Goal: Task Accomplishment & Management: Manage account settings

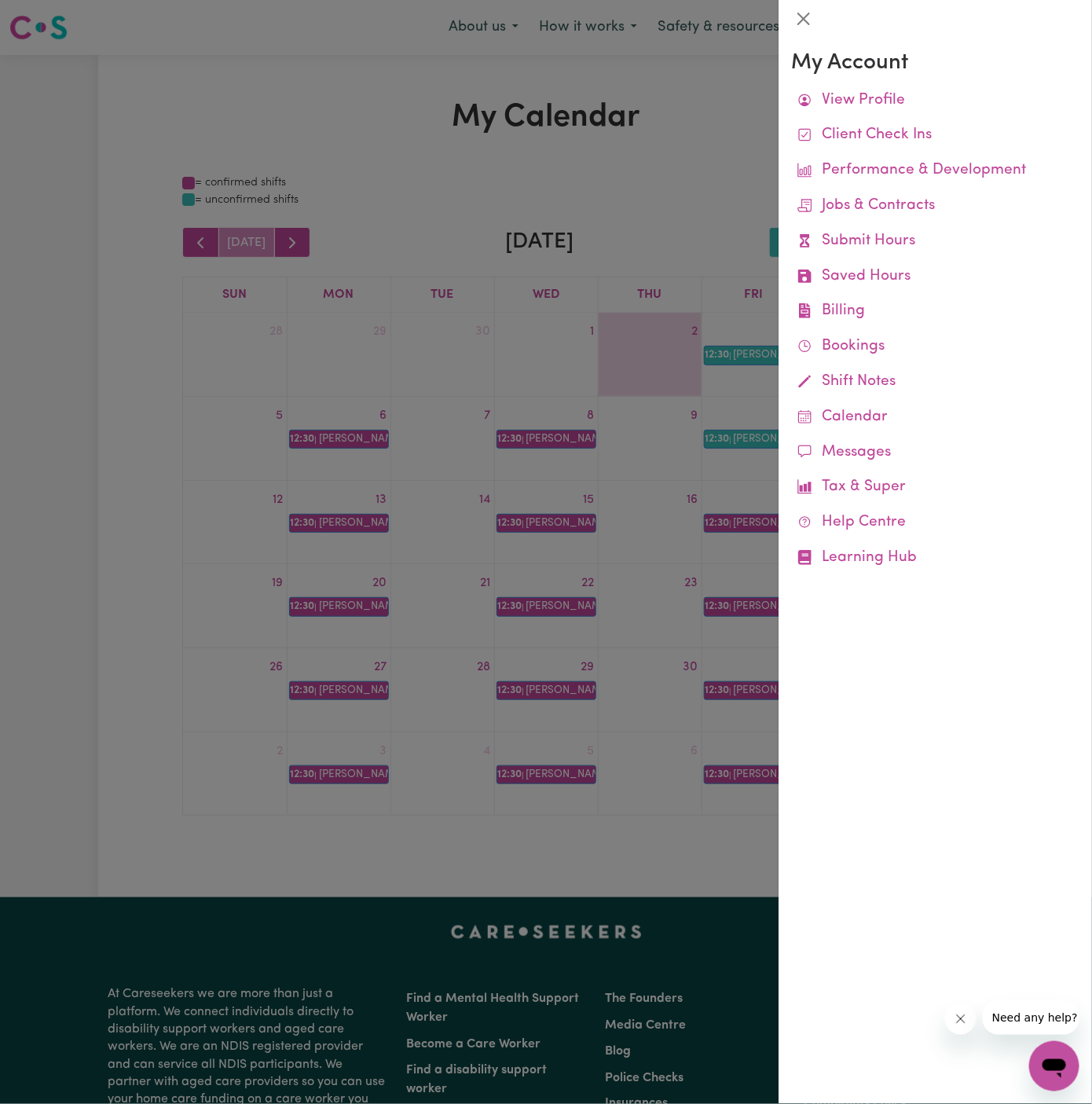
click at [757, 225] on div at bounding box center [546, 552] width 1092 height 1104
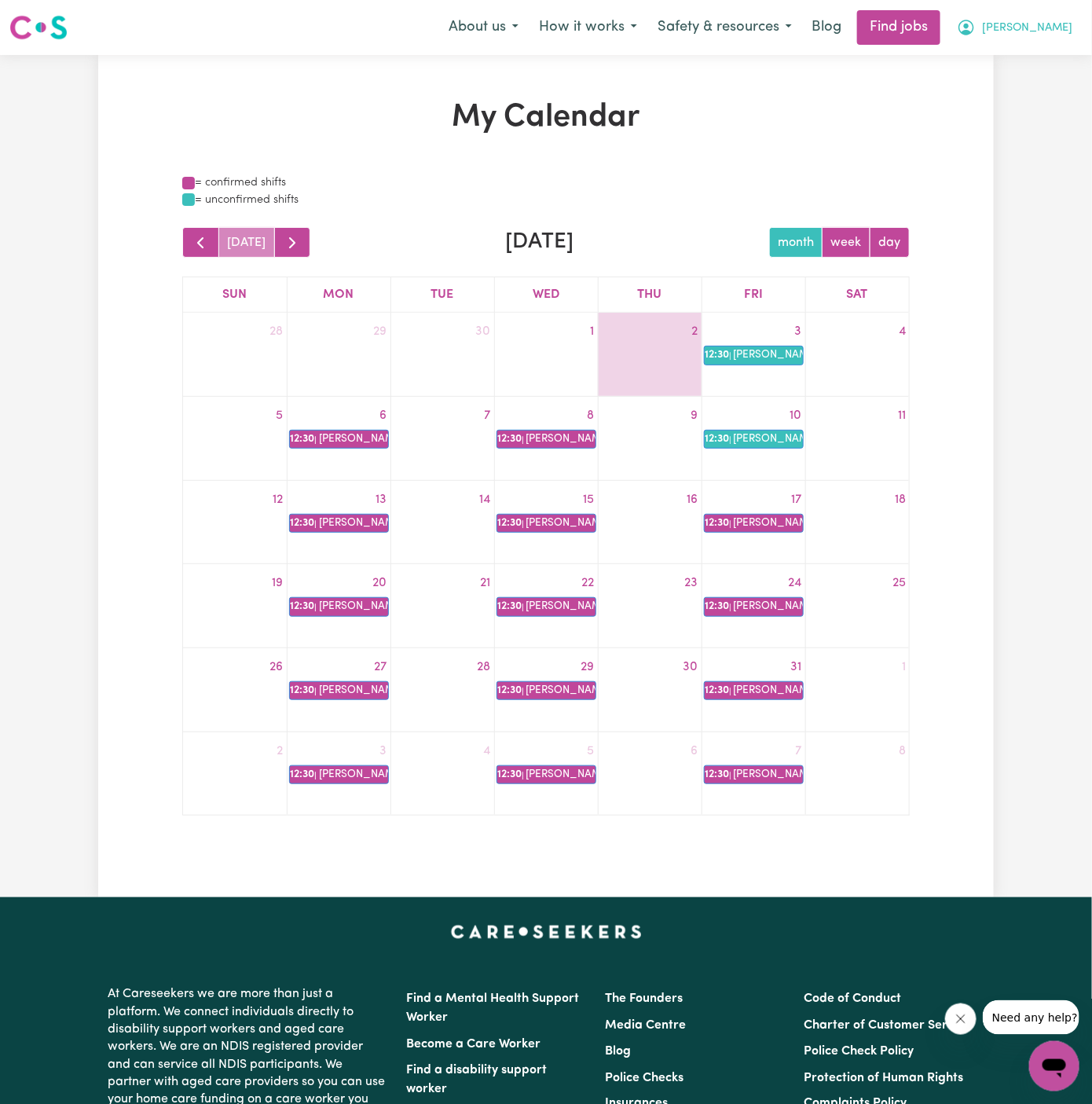
click at [1050, 26] on span "[PERSON_NAME]" at bounding box center [1027, 28] width 90 height 17
click at [1045, 115] on link "Logout" at bounding box center [1019, 120] width 124 height 30
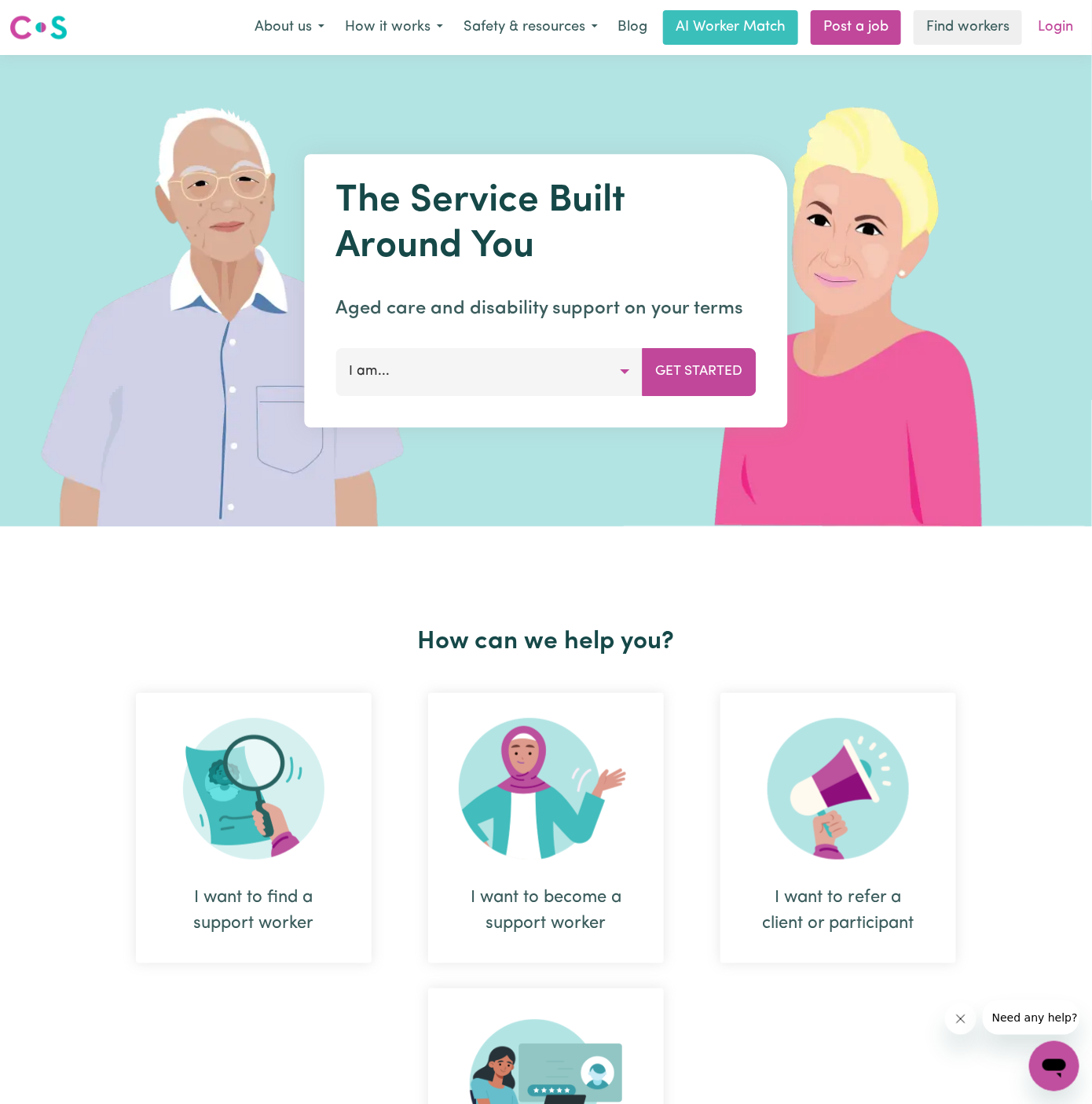
click at [1050, 27] on link "Login" at bounding box center [1056, 27] width 55 height 35
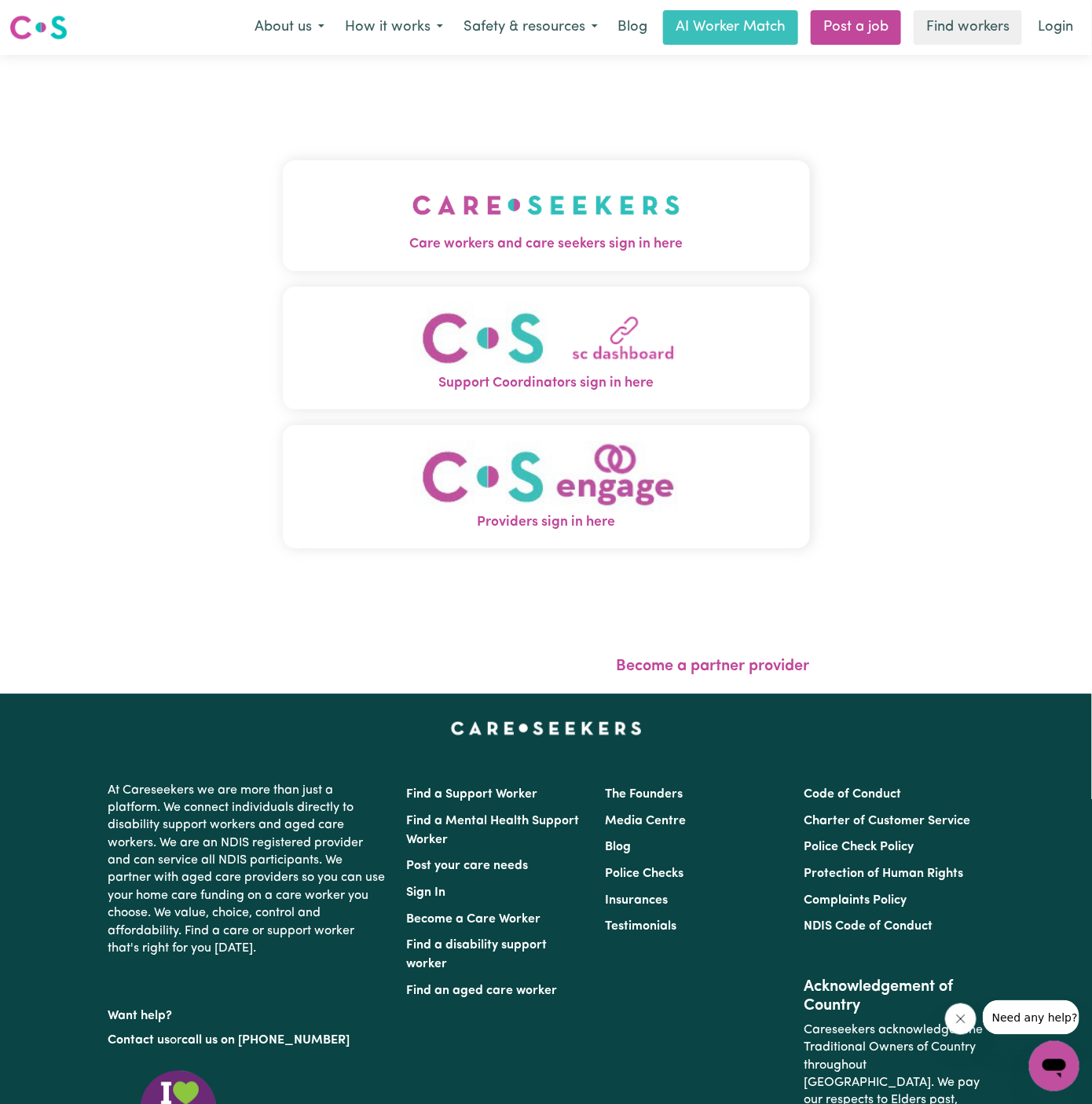
click at [505, 211] on img "Care workers and care seekers sign in here" at bounding box center [546, 205] width 268 height 58
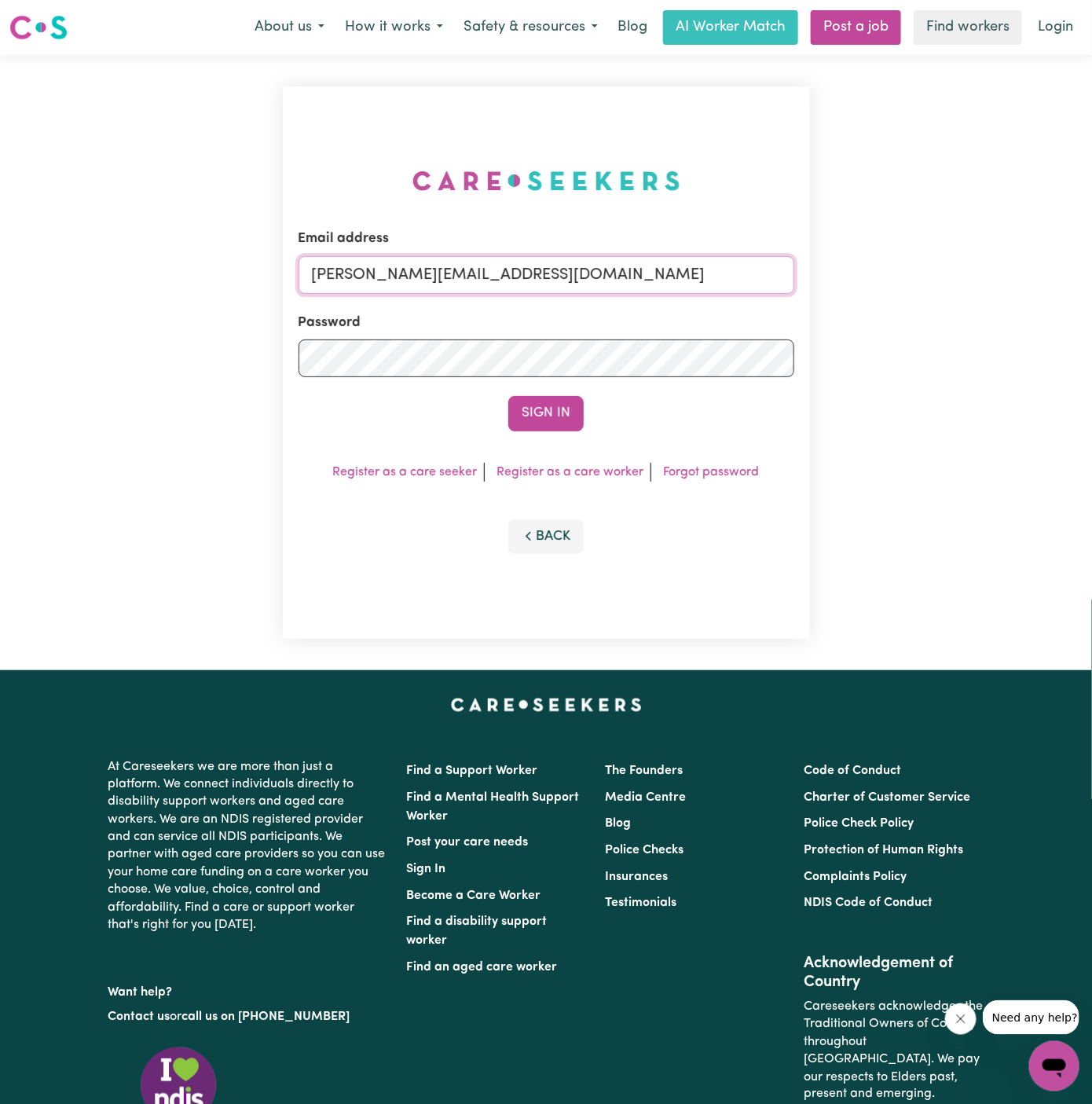
click at [662, 278] on input "[PERSON_NAME][EMAIL_ADDRESS][DOMAIN_NAME]" at bounding box center [546, 276] width 496 height 38
drag, startPoint x: 392, startPoint y: 277, endPoint x: 972, endPoint y: 282, distance: 580.0
click at [972, 282] on div "Email address [EMAIL_ADDRESS][DOMAIN_NAME] Password Sign In Register as a care …" at bounding box center [546, 362] width 1092 height 615
click at [553, 425] on button "Sign In" at bounding box center [545, 414] width 75 height 35
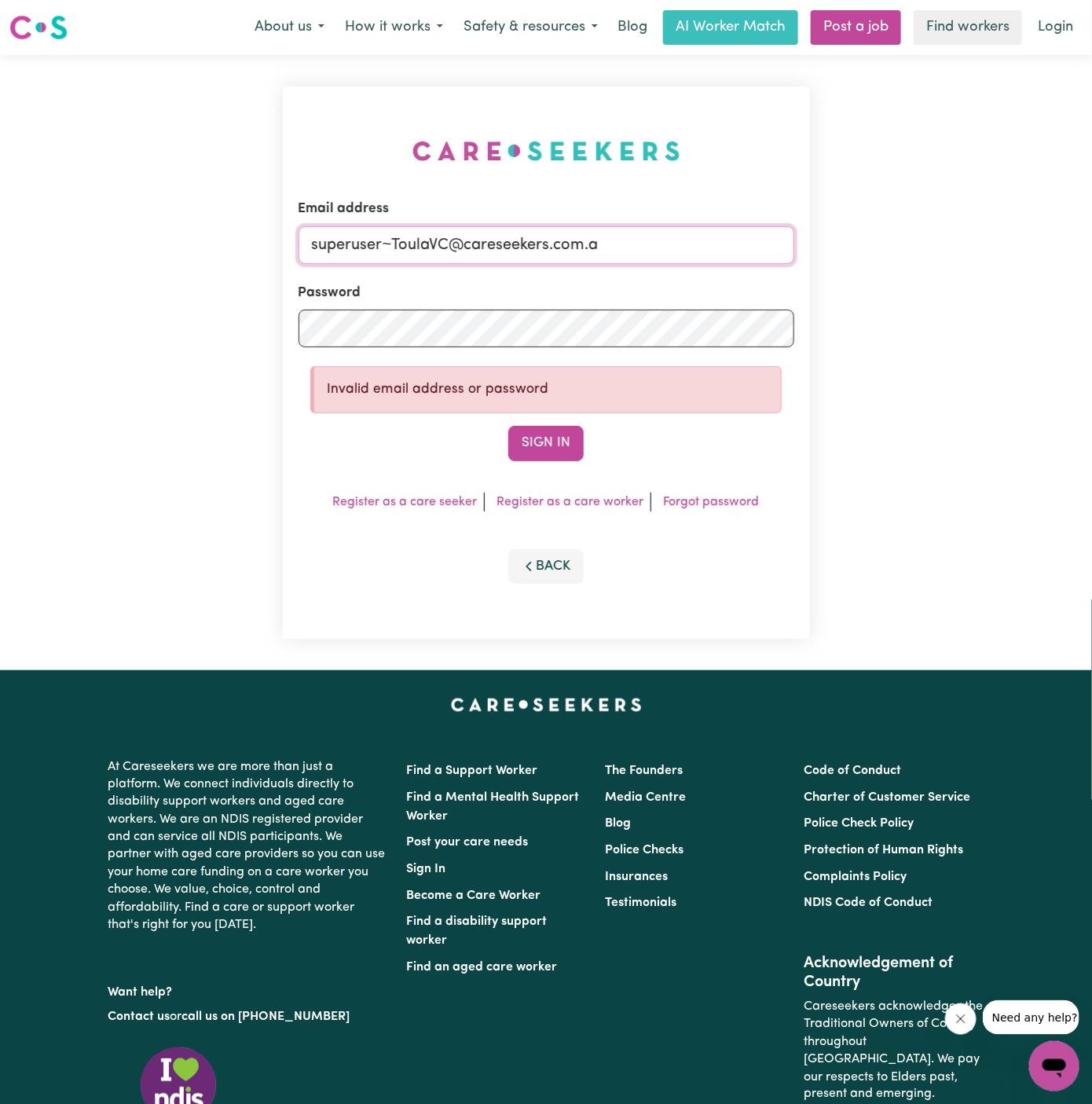
click at [639, 263] on input "superuser~ToulaVC@careseekers.com.a" at bounding box center [546, 245] width 496 height 38
type input "[EMAIL_ADDRESS][DOMAIN_NAME]"
click at [508, 426] on button "Sign In" at bounding box center [545, 444] width 75 height 35
